Goal: Task Accomplishment & Management: Use online tool/utility

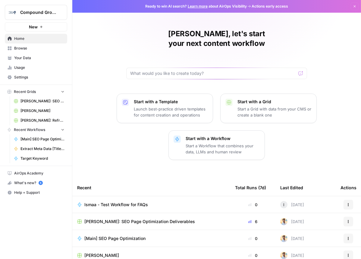
click at [211, 135] on p "Start with a Workflow" at bounding box center [223, 138] width 74 height 6
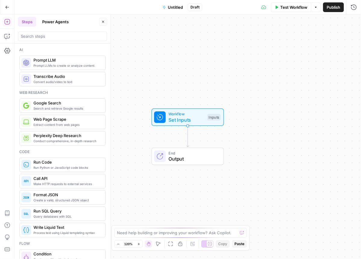
click at [55, 20] on button "Power Agents" at bounding box center [56, 22] width 34 height 10
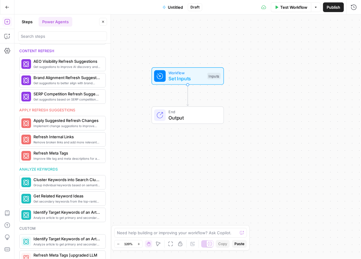
scroll to position [259, 0]
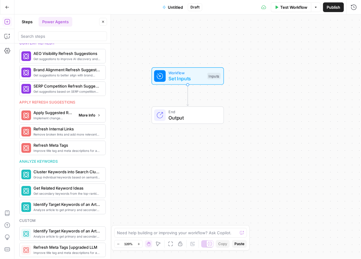
click at [79, 113] on span "More Info" at bounding box center [87, 114] width 17 height 5
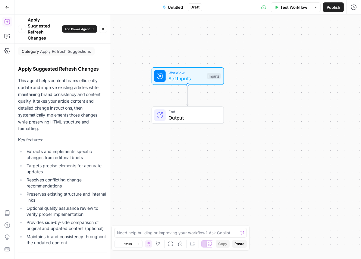
click at [21, 29] on icon "button" at bounding box center [22, 29] width 3 height 2
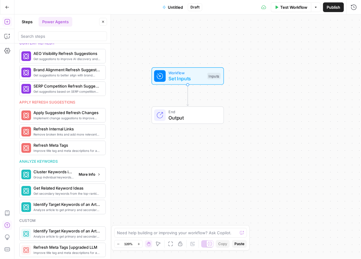
click at [86, 172] on span "More Info" at bounding box center [87, 174] width 17 height 5
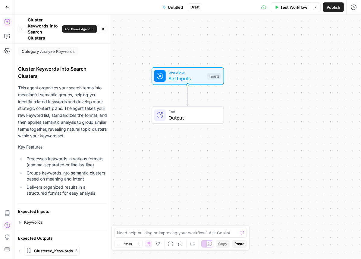
click at [23, 27] on icon "button" at bounding box center [22, 29] width 4 height 4
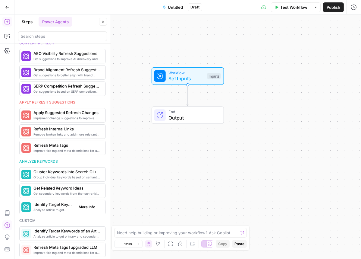
click at [41, 208] on span "Analyze article to get primary and secondary keywords" at bounding box center [53, 209] width 40 height 5
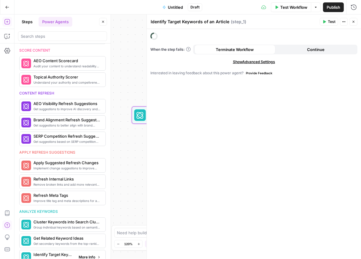
scroll to position [309, 0]
